Goal: Information Seeking & Learning: Learn about a topic

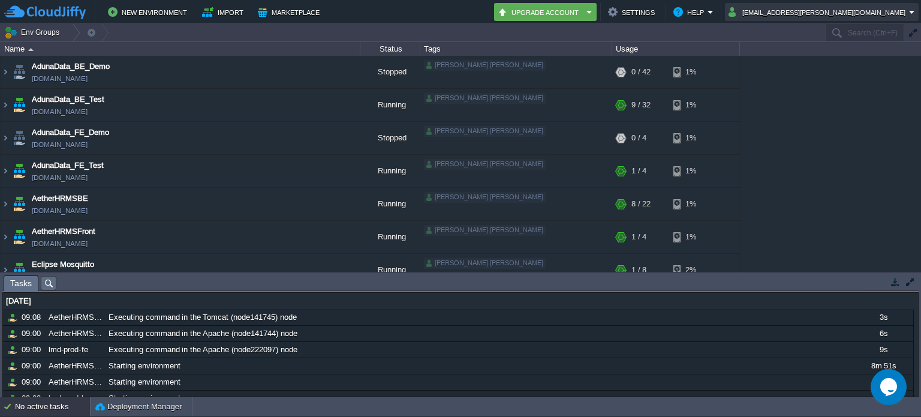
click at [901, 8] on button "anand.sonawane@aetherti.com" at bounding box center [818, 12] width 180 height 14
click at [884, 101] on div "AdunaData_BE_Demo aetheradunadatabe.cloudjiffy.net Stopped dhanraj.muthiyan + A…" at bounding box center [460, 164] width 921 height 216
click at [593, 14] on em "Upgrade Account" at bounding box center [544, 12] width 95 height 14
drag, startPoint x: 809, startPoint y: 74, endPoint x: 788, endPoint y: 59, distance: 25.3
click at [809, 74] on div "AdunaData_BE_Demo aetheradunadatabe.cloudjiffy.net Stopped dhanraj.muthiyan + A…" at bounding box center [460, 164] width 921 height 216
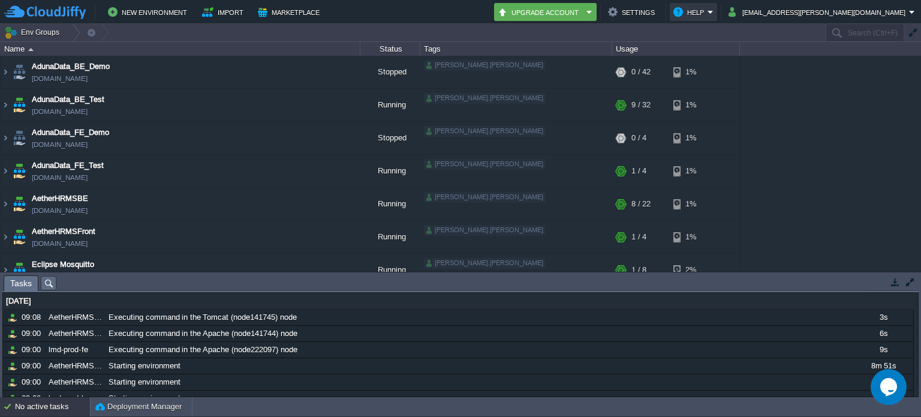
click at [707, 17] on button "Help" at bounding box center [690, 12] width 34 height 14
click at [798, 57] on div "AdunaData_BE_Demo aetheradunadatabe.cloudjiffy.net Stopped dhanraj.muthiyan + A…" at bounding box center [460, 164] width 921 height 216
click at [813, 17] on button "anand.sonawane@aetherti.com" at bounding box center [818, 12] width 180 height 14
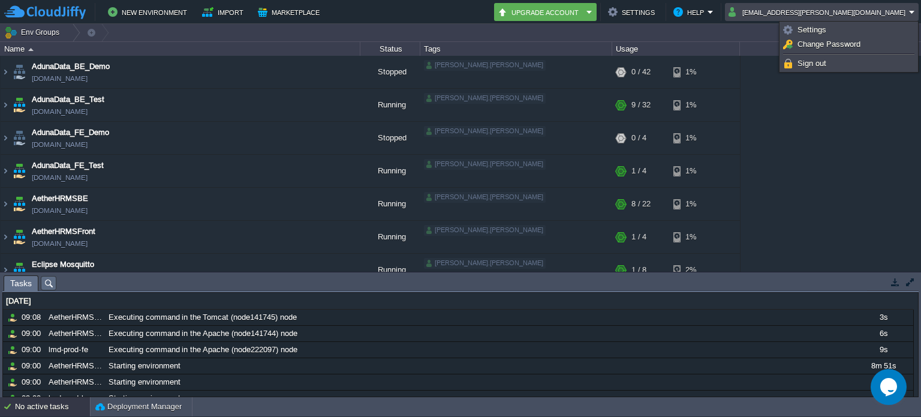
drag, startPoint x: 829, startPoint y: 215, endPoint x: 779, endPoint y: 205, distance: 50.8
click at [829, 215] on div "AdunaData_BE_Demo aetheradunadatabe.cloudjiffy.net Stopped dhanraj.muthiyan + A…" at bounding box center [460, 164] width 921 height 216
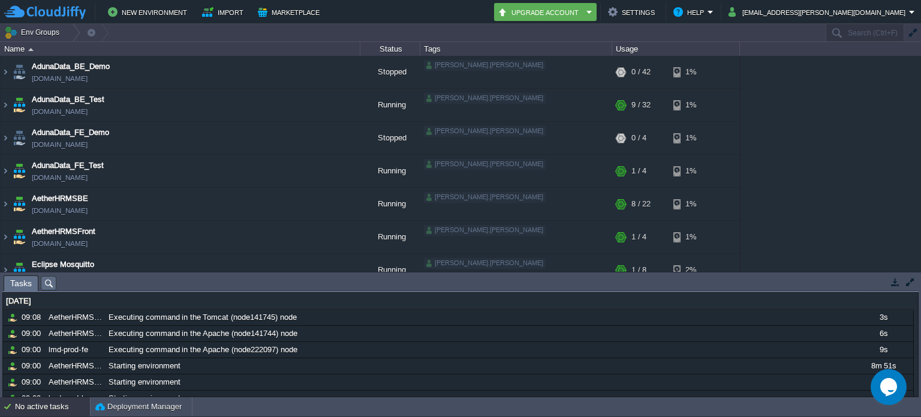
click at [45, 16] on img at bounding box center [45, 12] width 82 height 15
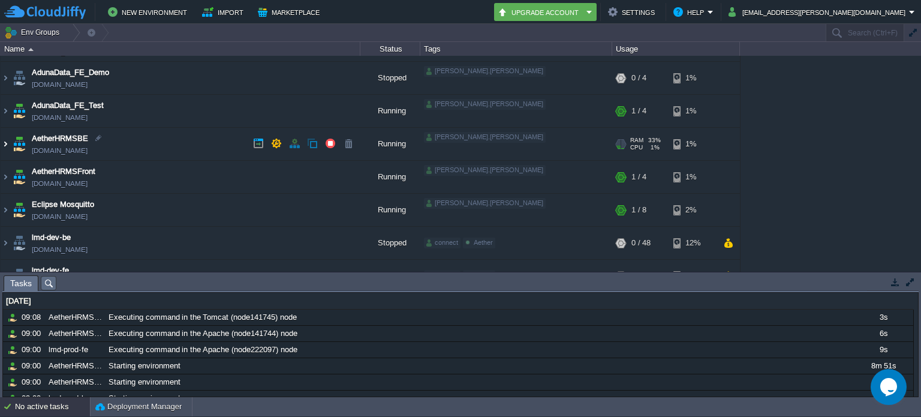
click at [6, 144] on img at bounding box center [6, 144] width 10 height 32
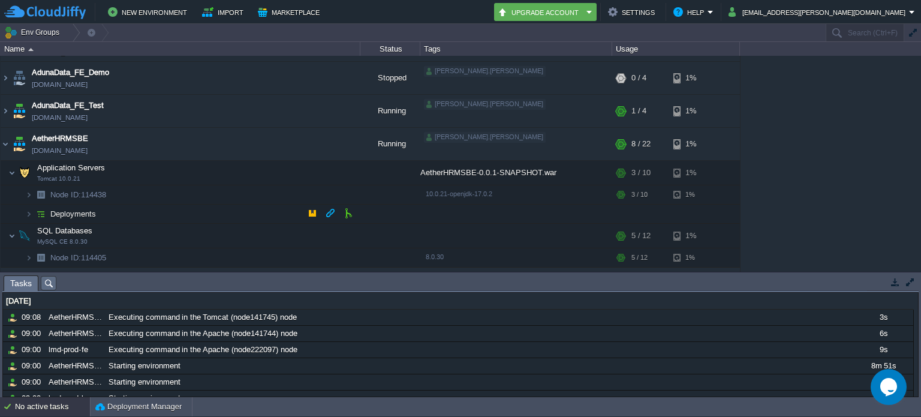
click at [70, 216] on span "Deployments" at bounding box center [73, 214] width 49 height 10
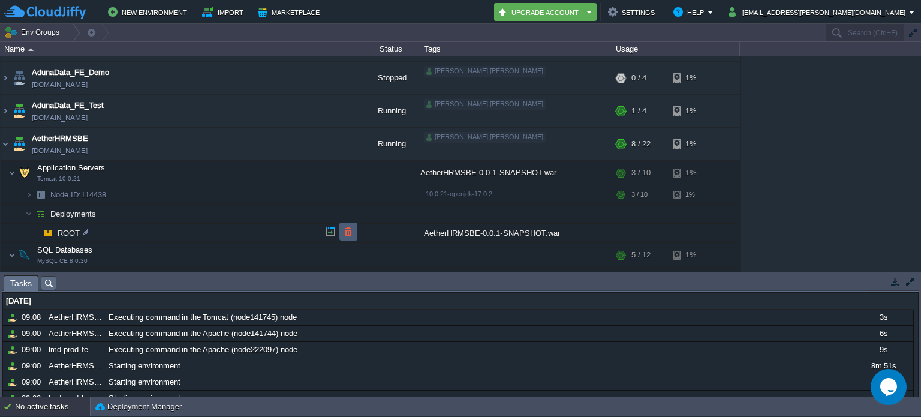
click at [345, 230] on button "button" at bounding box center [348, 231] width 11 height 11
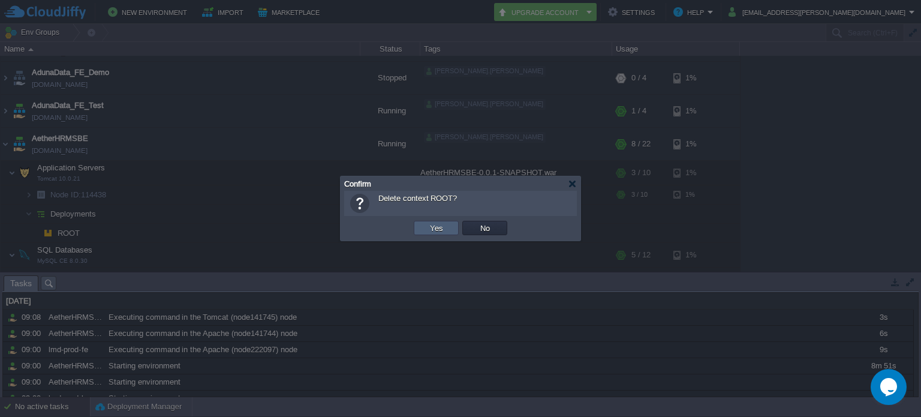
click at [433, 232] on button "Yes" at bounding box center [436, 227] width 20 height 11
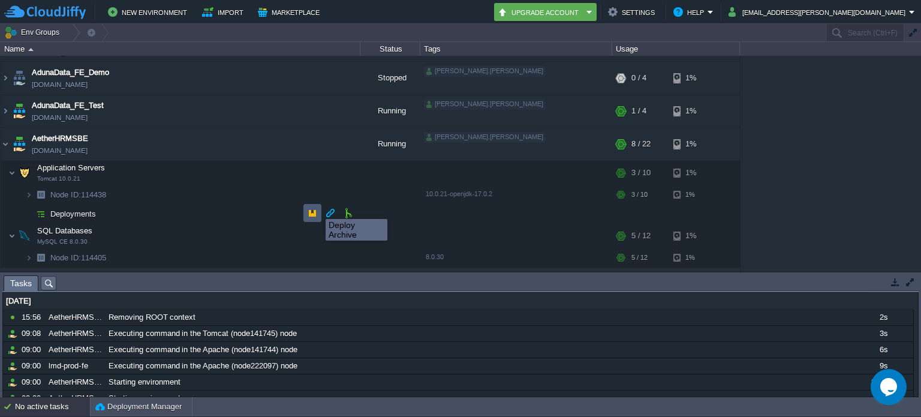
click at [312, 211] on button "button" at bounding box center [312, 212] width 11 height 11
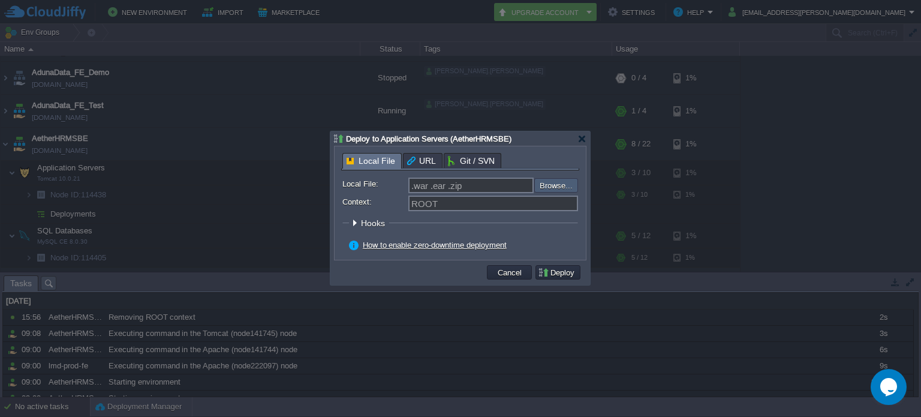
click at [553, 183] on input "file" at bounding box center [502, 185] width 152 height 14
type input "C:\fakepath\AetherHRMSBE-0.0.1-SNAPSHOT.war"
type input "AetherHRMSBE-0.0.1-SNAPSHOT.war"
click at [550, 278] on button "Deploy" at bounding box center [558, 272] width 40 height 11
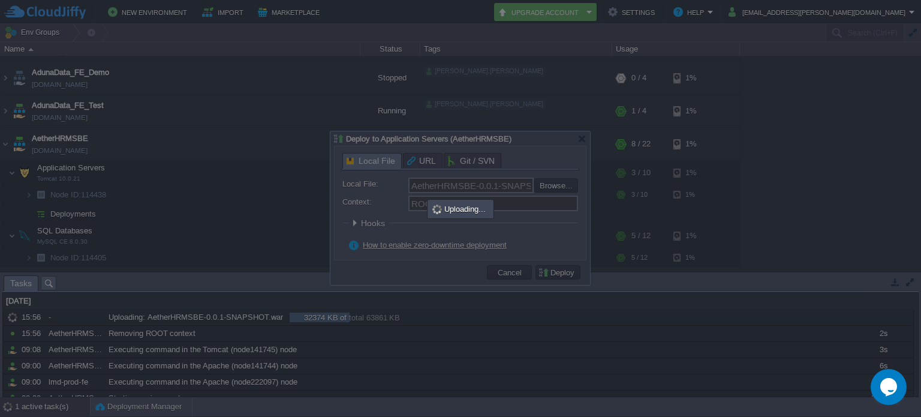
click at [669, 257] on div at bounding box center [460, 208] width 921 height 417
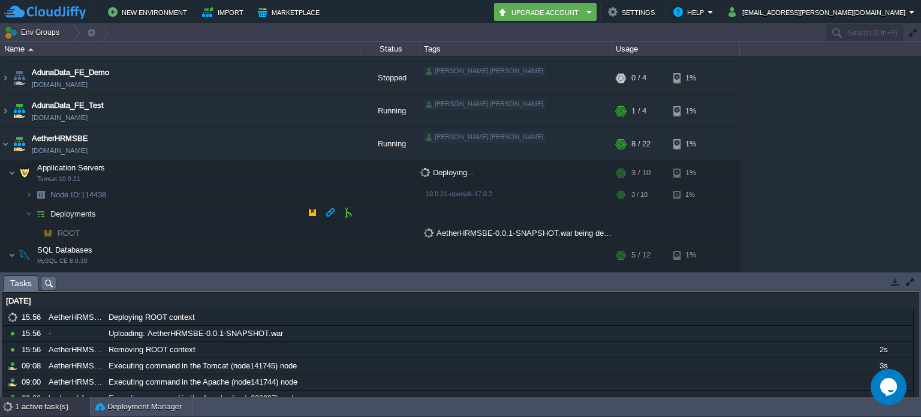
scroll to position [180, 0]
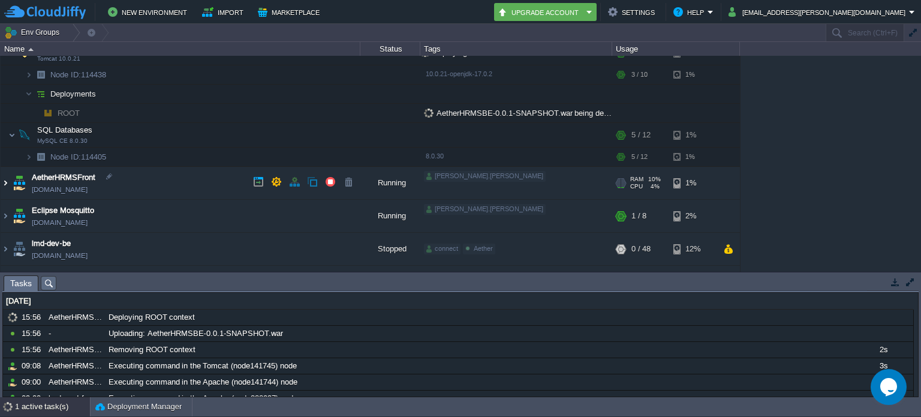
click at [7, 182] on img at bounding box center [6, 183] width 10 height 32
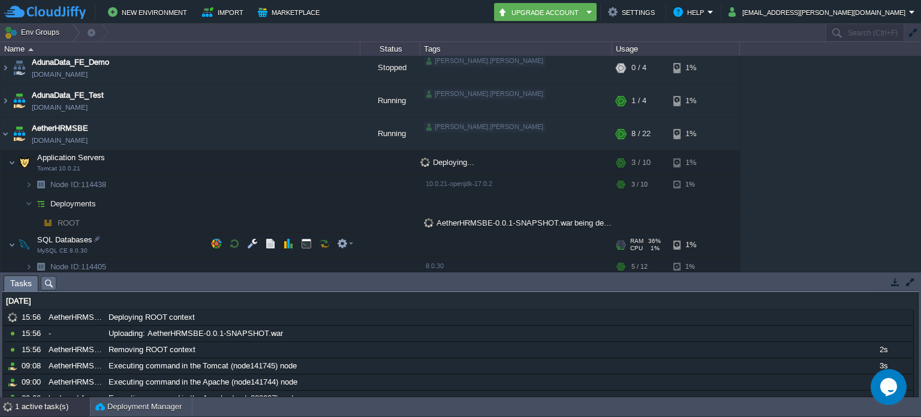
scroll to position [60, 0]
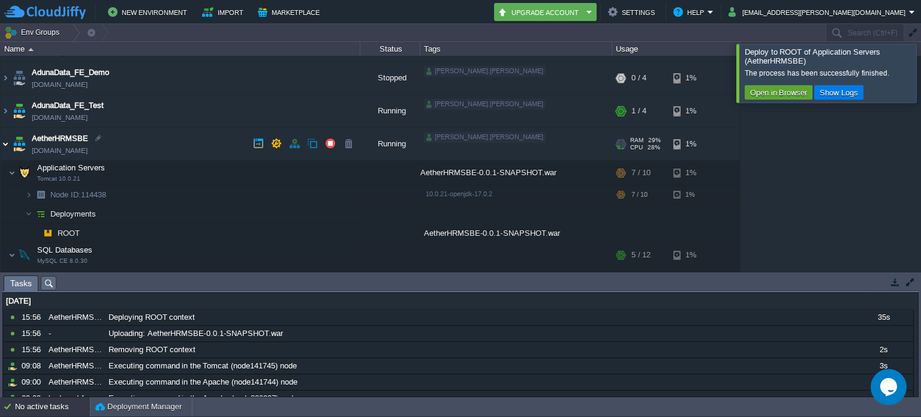
click at [7, 145] on img at bounding box center [6, 144] width 10 height 32
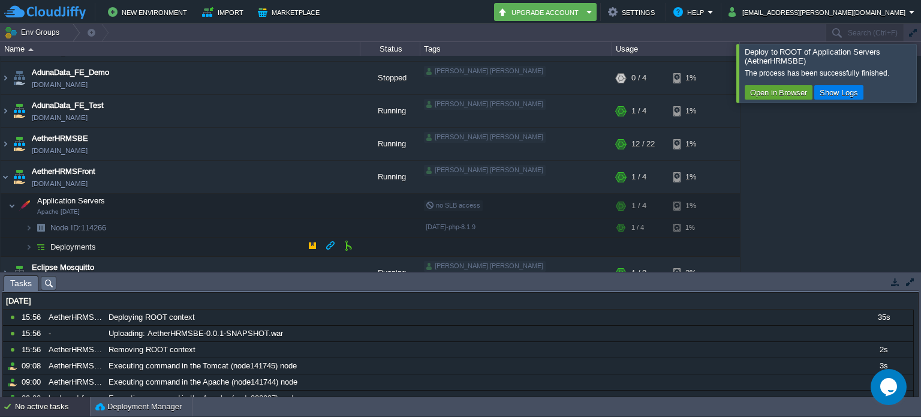
click at [161, 245] on td "Deployments" at bounding box center [181, 246] width 360 height 19
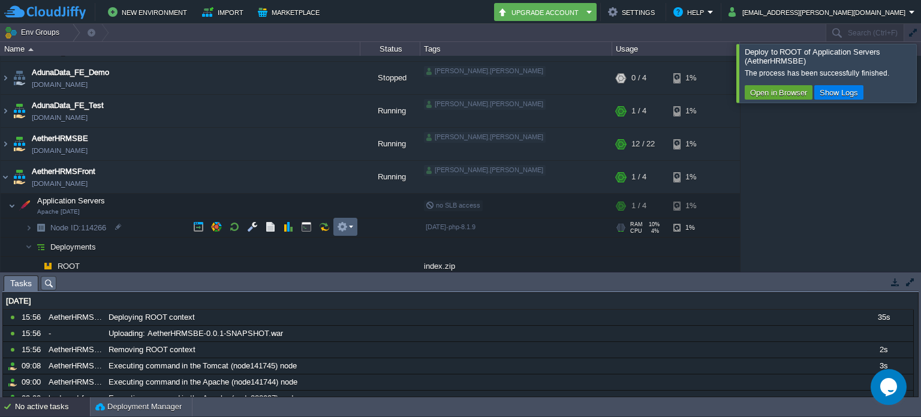
scroll to position [120, 0]
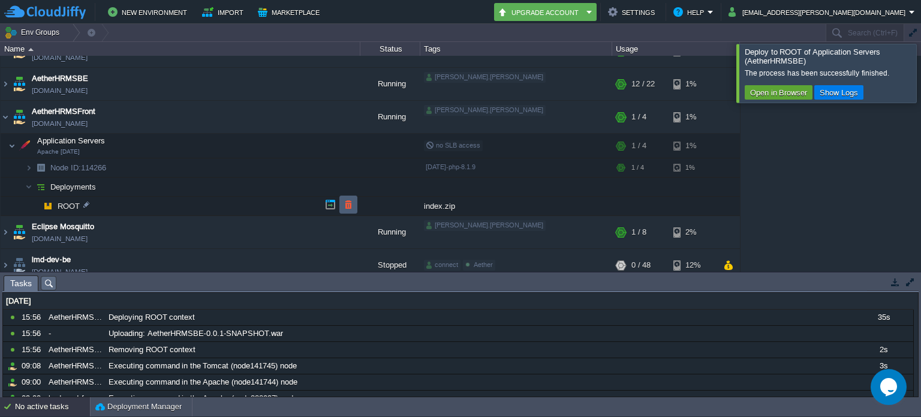
click at [344, 200] on button "button" at bounding box center [348, 204] width 11 height 11
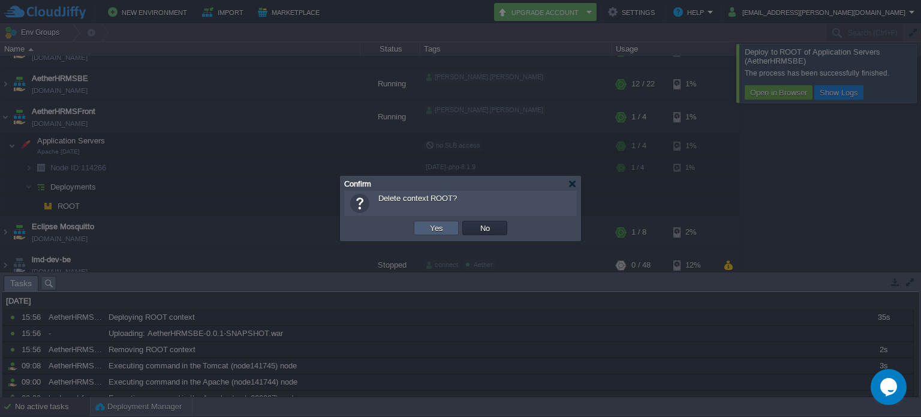
click at [439, 232] on button "Yes" at bounding box center [436, 227] width 20 height 11
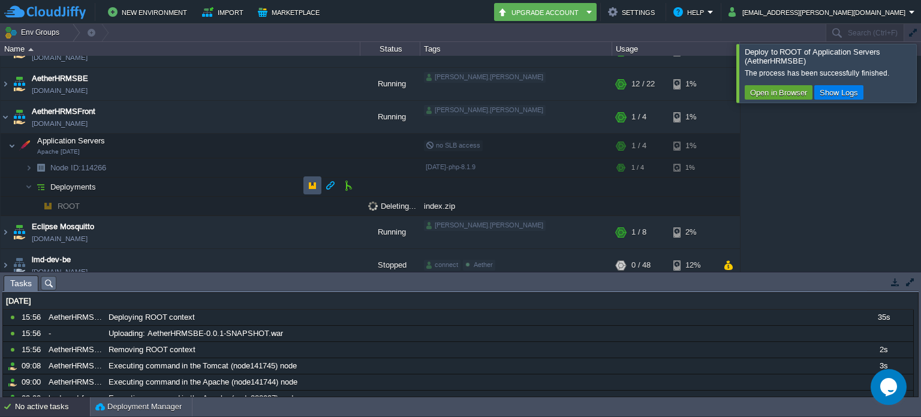
click at [309, 181] on button "button" at bounding box center [312, 185] width 11 height 11
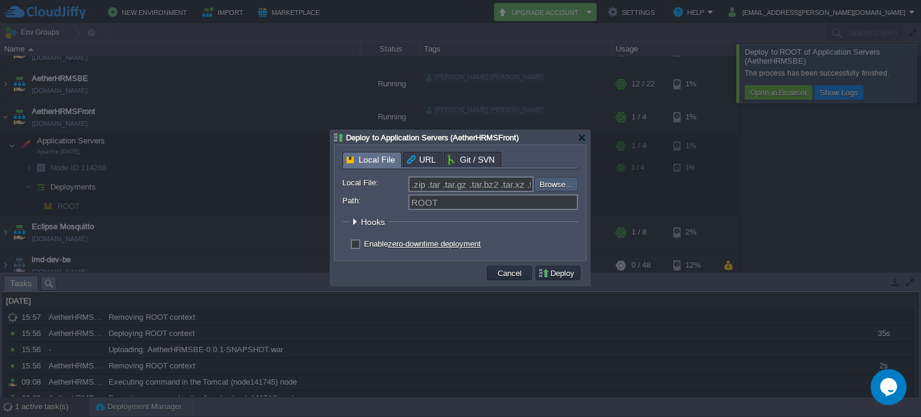
click at [559, 186] on input "file" at bounding box center [502, 184] width 152 height 14
click at [514, 266] on td "Cancel" at bounding box center [509, 273] width 45 height 14
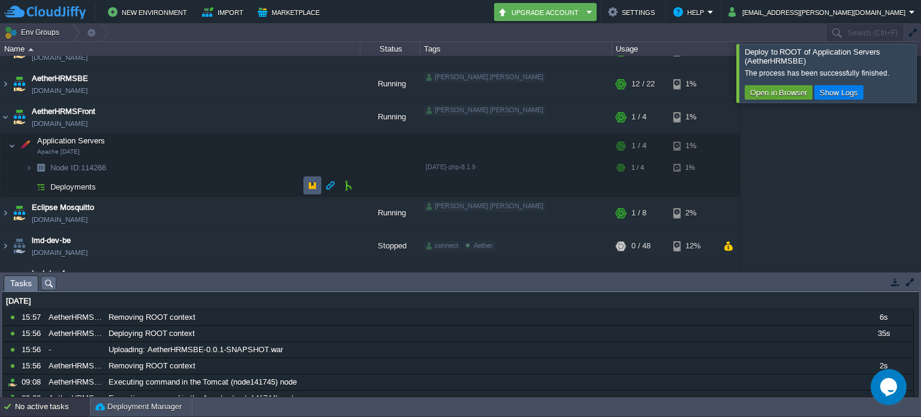
click at [319, 184] on td at bounding box center [312, 185] width 18 height 18
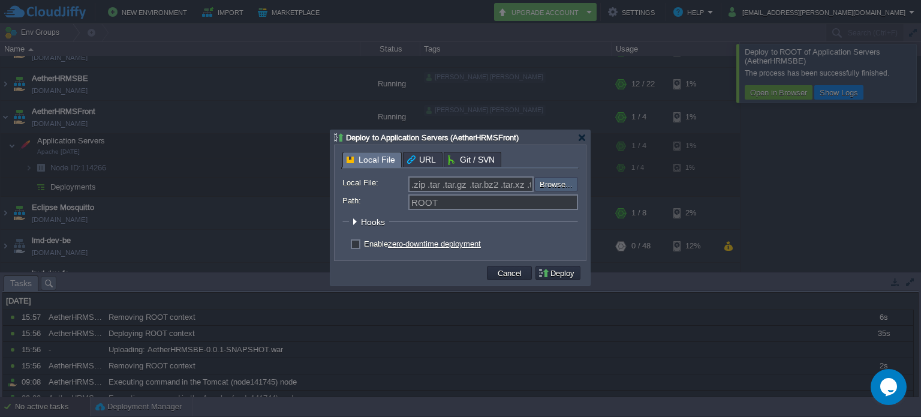
click at [559, 187] on input "file" at bounding box center [502, 184] width 152 height 14
type input "C:\fakepath\index.zip"
type input "index.zip"
click at [546, 270] on button "Deploy" at bounding box center [558, 272] width 40 height 11
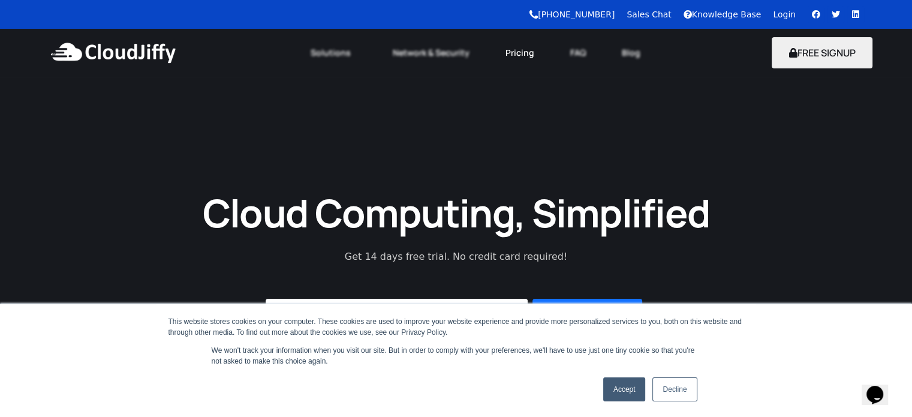
click at [530, 50] on link "Pricing" at bounding box center [519, 53] width 65 height 26
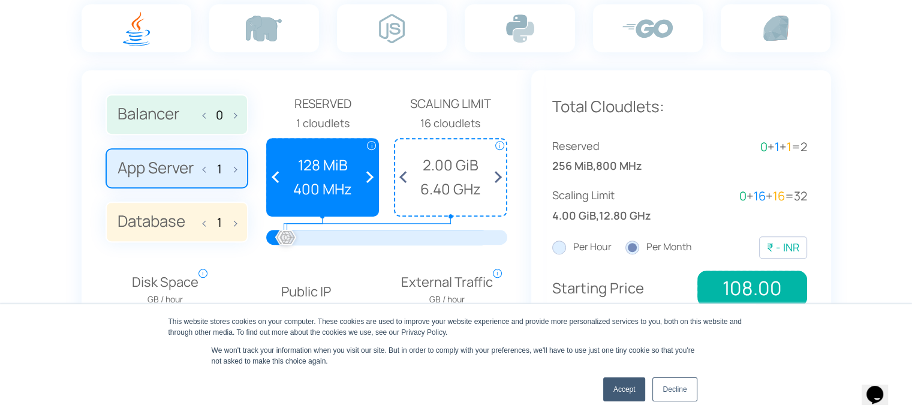
scroll to position [839, 0]
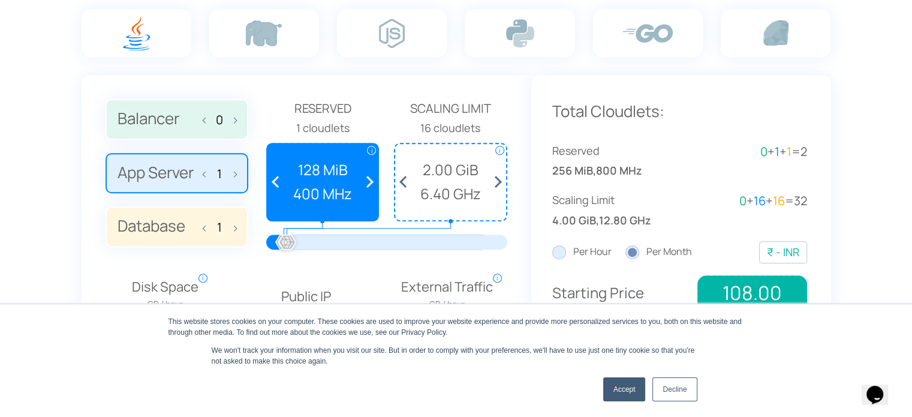
click at [233, 170] on span at bounding box center [232, 172] width 8 height 25
click at [206, 172] on span at bounding box center [207, 172] width 8 height 25
type input "1"
click at [236, 116] on label "Balancer 0" at bounding box center [176, 119] width 143 height 41
click at [0, 0] on input "Balancer 0" at bounding box center [0, 0] width 0 height 0
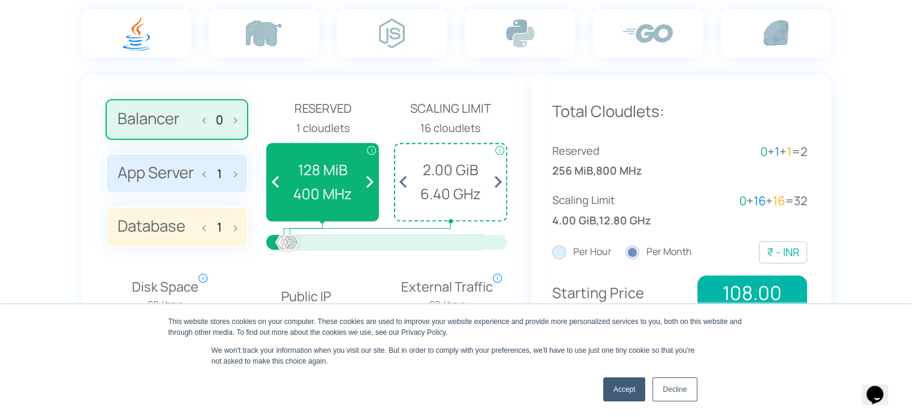
drag, startPoint x: 351, startPoint y: 129, endPoint x: 290, endPoint y: 133, distance: 61.2
click at [290, 133] on div "1 cloudlets" at bounding box center [322, 127] width 113 height 17
drag, startPoint x: 408, startPoint y: 132, endPoint x: 475, endPoint y: 132, distance: 66.5
click at [475, 132] on div "16 cloudlets" at bounding box center [450, 127] width 113 height 17
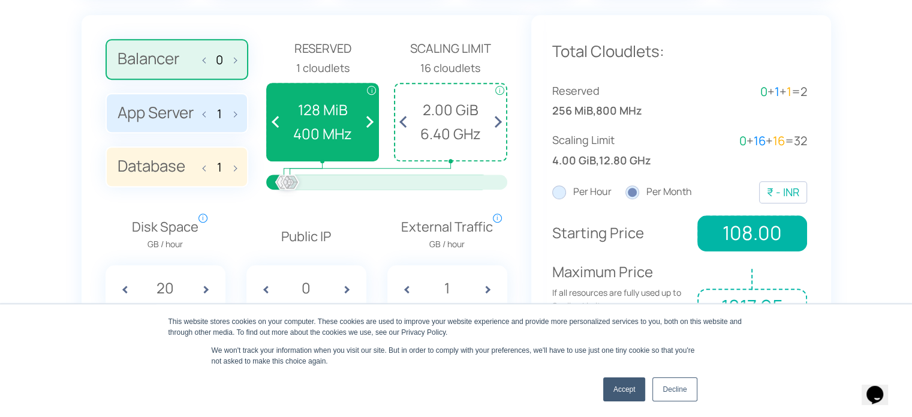
click at [571, 196] on label "Per Hour" at bounding box center [581, 192] width 59 height 16
click at [0, 0] on input "Per Hour" at bounding box center [0, 0] width 0 height 0
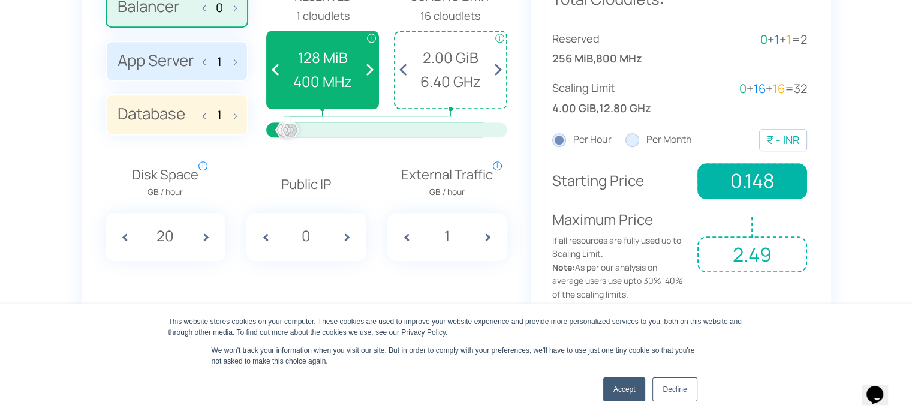
scroll to position [1019, 0]
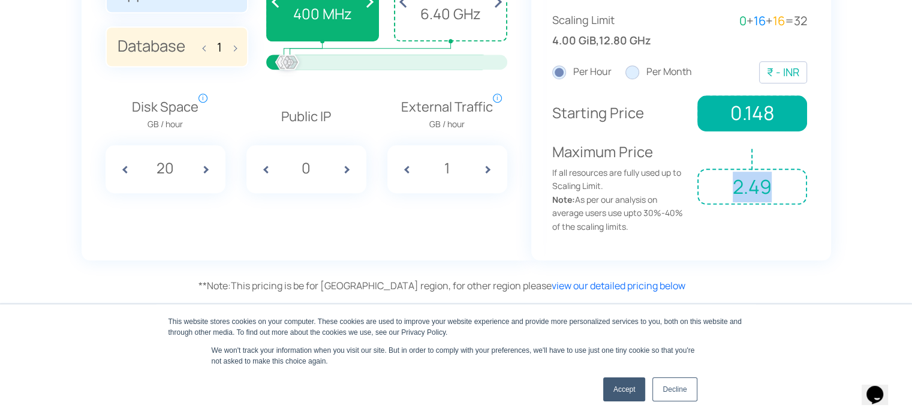
drag, startPoint x: 736, startPoint y: 194, endPoint x: 717, endPoint y: 194, distance: 19.2
click at [717, 194] on span "2.49" at bounding box center [751, 186] width 109 height 36
click at [517, 190] on div "Balancer 0 App Server 1 Database 1 Reserved 1 cloudlets i i" at bounding box center [307, 77] width 450 height 365
click at [345, 170] on span at bounding box center [351, 169] width 30 height 48
type input "1"
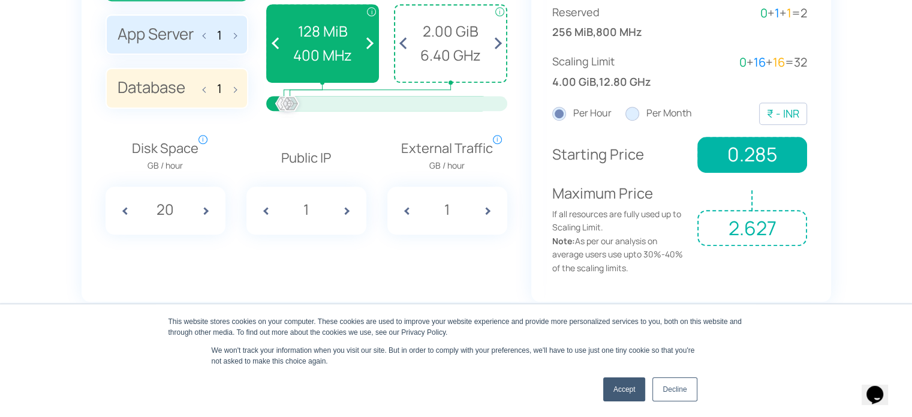
scroll to position [899, 0]
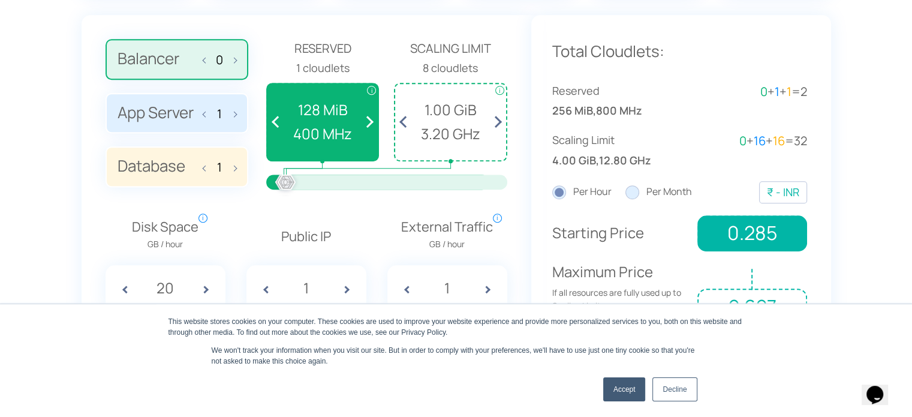
click at [286, 183] on div at bounding box center [286, 183] width 26 height 26
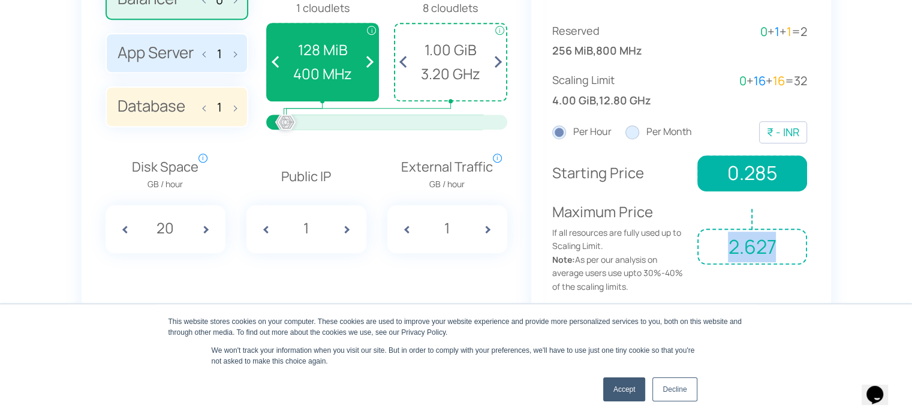
drag, startPoint x: 782, startPoint y: 239, endPoint x: 722, endPoint y: 253, distance: 62.1
click at [707, 252] on span "2.627" at bounding box center [751, 246] width 109 height 36
drag, startPoint x: 611, startPoint y: 125, endPoint x: 570, endPoint y: 136, distance: 42.7
click at [570, 136] on div "Per Hour Per Month" at bounding box center [622, 132] width 140 height 16
drag, startPoint x: 179, startPoint y: 249, endPoint x: 140, endPoint y: 246, distance: 38.5
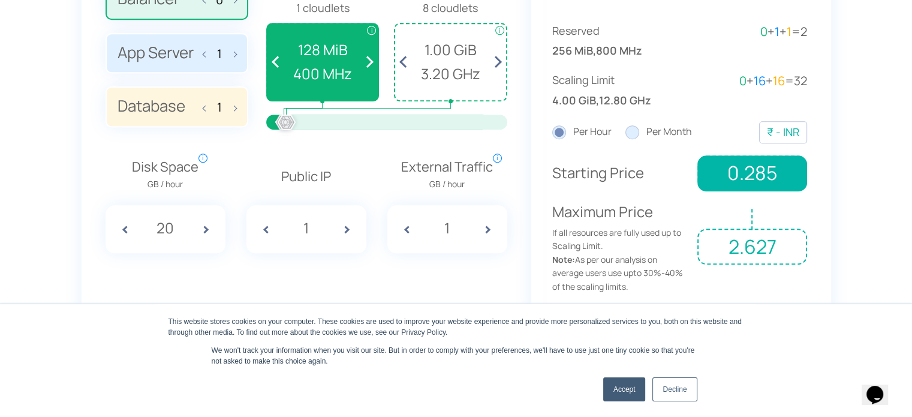
click at [140, 246] on div "20" at bounding box center [165, 229] width 120 height 48
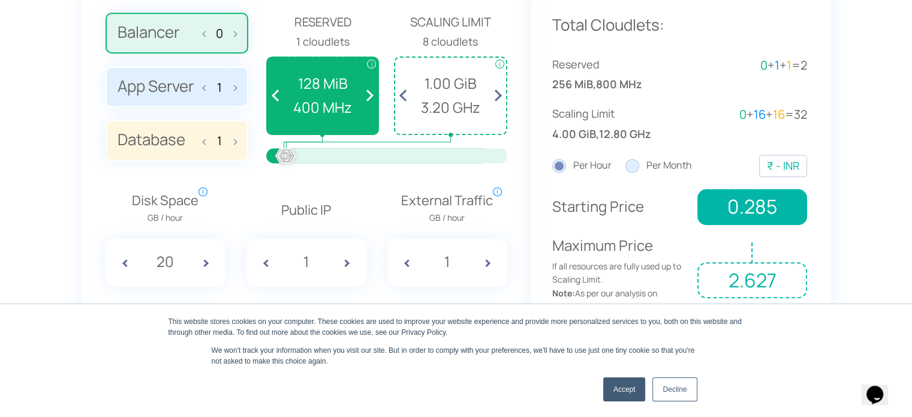
scroll to position [899, 0]
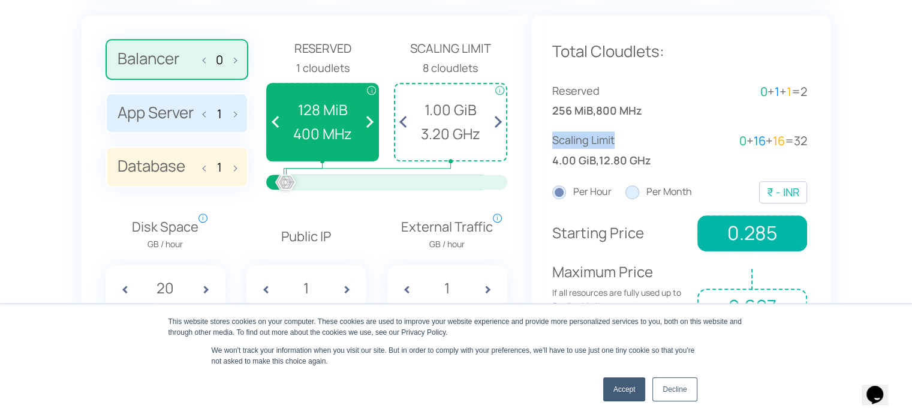
drag, startPoint x: 589, startPoint y: 147, endPoint x: 693, endPoint y: 143, distance: 104.4
click at [638, 145] on div "Total Cloudlets: Reserved 256 MiB , 800 MHz 0 + 1 + 1 = 2 Scaling Limit 4.00 Gi…" at bounding box center [681, 197] width 300 height 365
drag, startPoint x: 803, startPoint y: 137, endPoint x: 796, endPoint y: 138, distance: 6.8
click at [796, 138] on span "32" at bounding box center [800, 140] width 13 height 16
click at [795, 138] on span "32" at bounding box center [800, 140] width 13 height 16
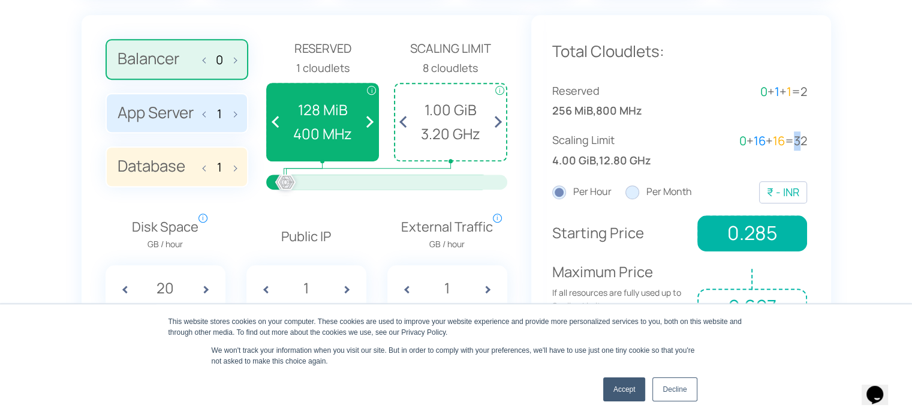
click at [795, 138] on span "32" at bounding box center [800, 140] width 13 height 16
click at [696, 167] on div "Scaling Limit 4.00 GiB , 12.80 GHz 0 + 16 + 16 = 32" at bounding box center [679, 150] width 255 height 38
click at [779, 189] on div "₹ - INR" at bounding box center [783, 191] width 32 height 17
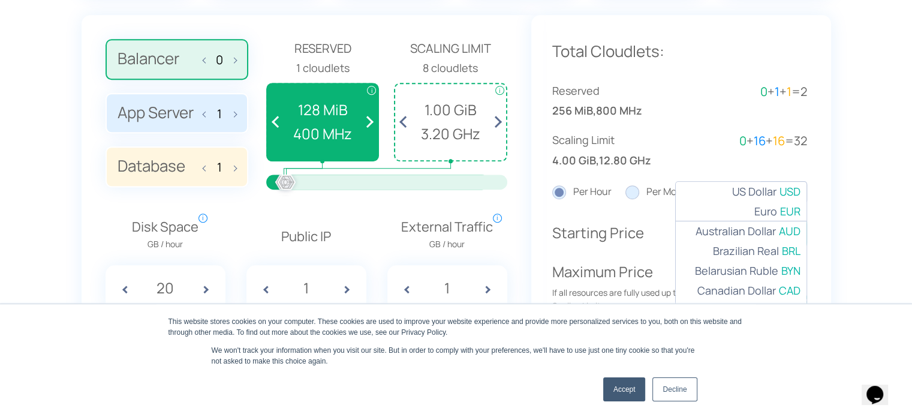
click at [755, 162] on div "Scaling Limit 4.00 GiB , 12.80 GHz 0 + 16 + 16 = 32" at bounding box center [679, 150] width 255 height 38
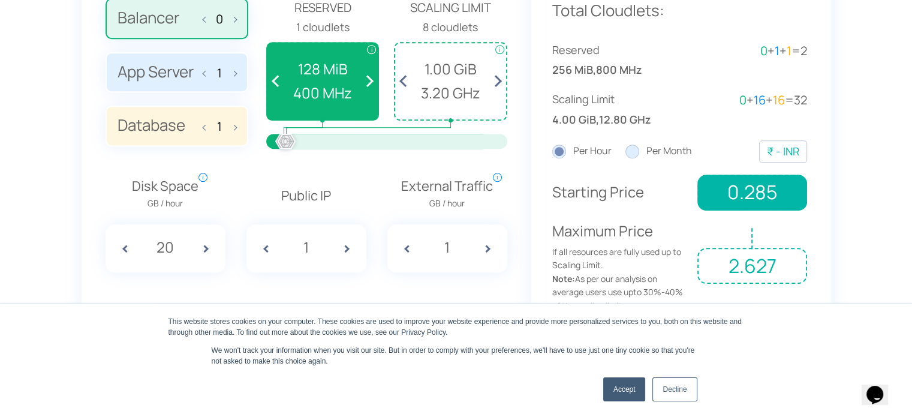
scroll to position [1019, 0]
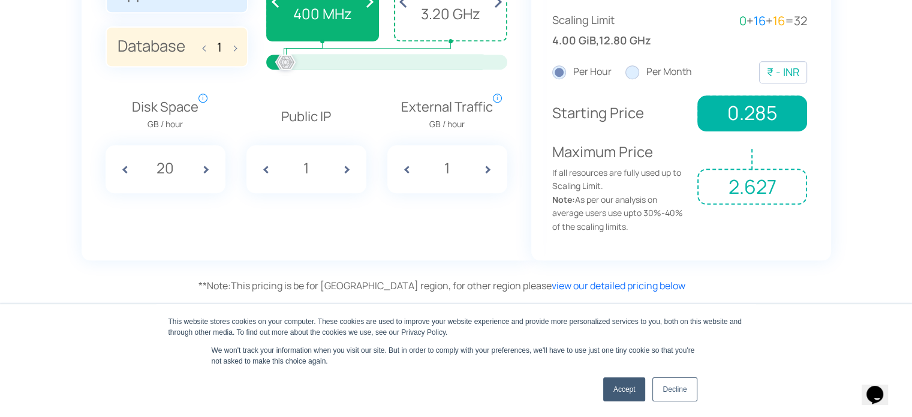
drag, startPoint x: 660, startPoint y: 226, endPoint x: 543, endPoint y: 83, distance: 184.8
click at [543, 83] on div "Total Cloudlets: Reserved 256 MiB , 800 MHz 0 + 1 + 1 = 2 Scaling Limit 4.00 Gi…" at bounding box center [681, 77] width 300 height 365
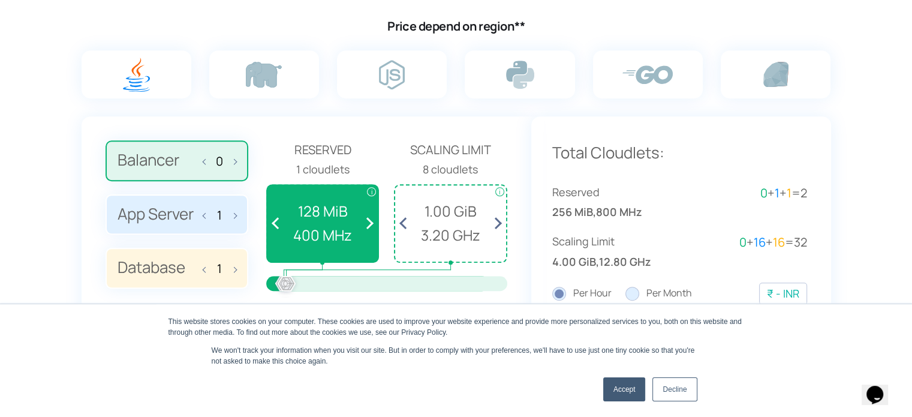
scroll to position [779, 0]
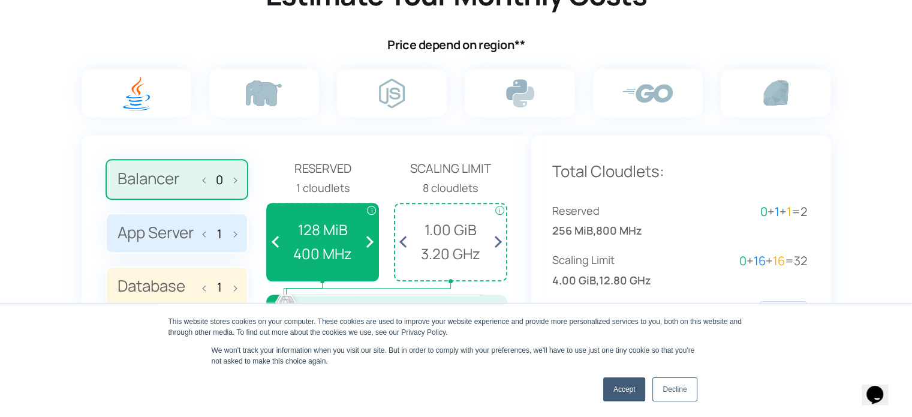
click at [676, 215] on span "Reserved" at bounding box center [616, 210] width 128 height 17
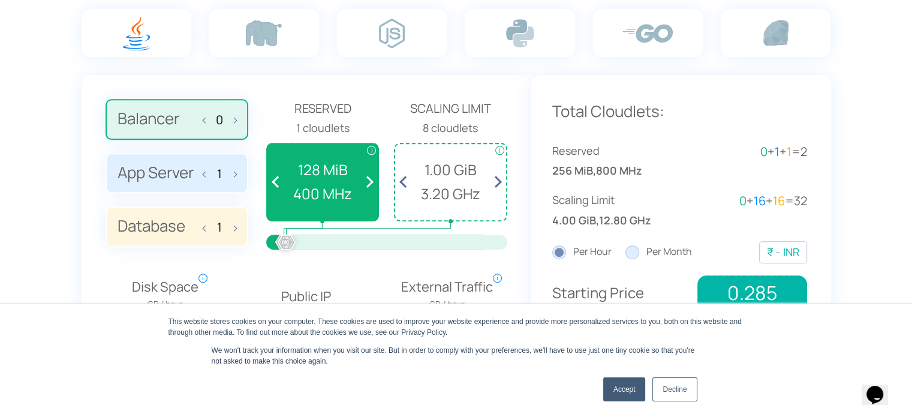
scroll to position [839, 0]
